Goal: Task Accomplishment & Management: Use online tool/utility

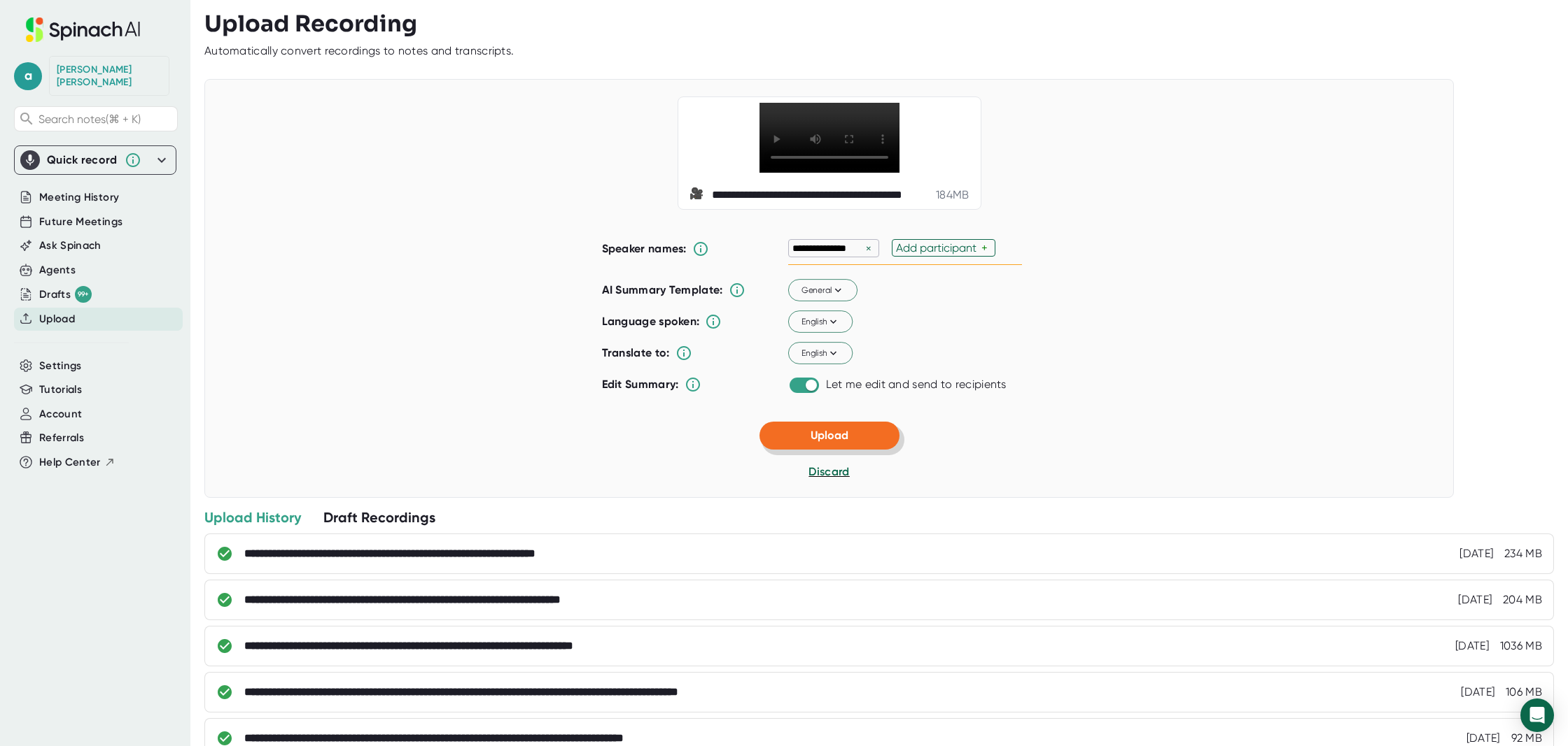
click at [845, 436] on span "Upload" at bounding box center [829, 435] width 38 height 14
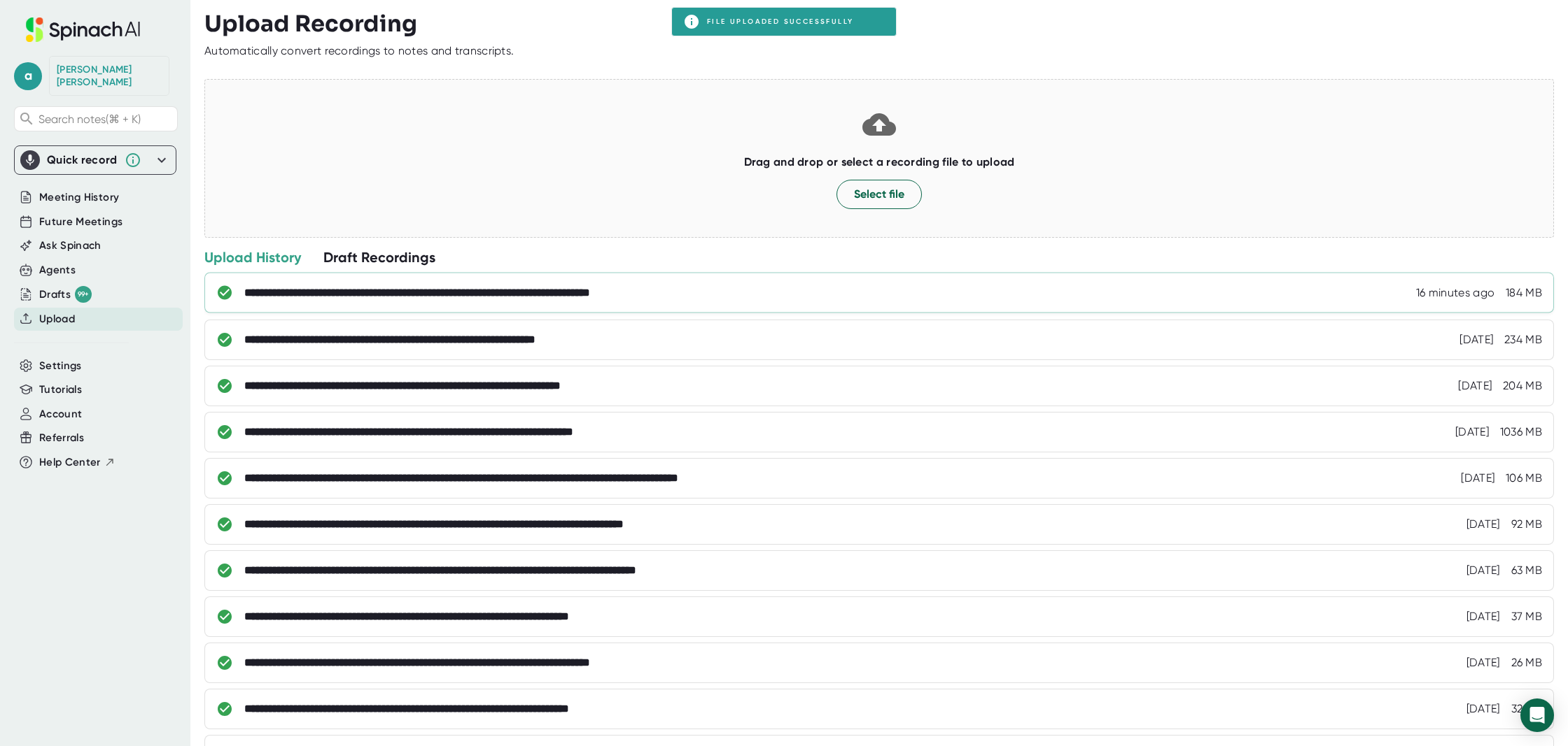
click at [687, 297] on div "**********" at bounding box center [486, 293] width 483 height 14
